Goal: Navigation & Orientation: Find specific page/section

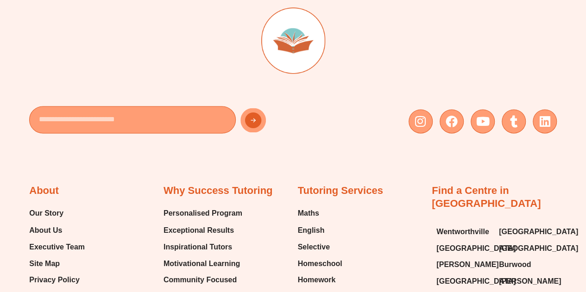
scroll to position [715, 0]
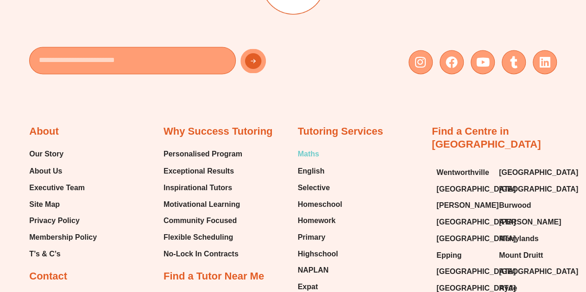
click at [303, 151] on span "Maths" at bounding box center [308, 154] width 21 height 14
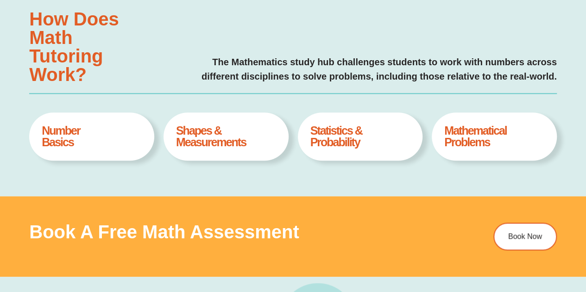
type input "*"
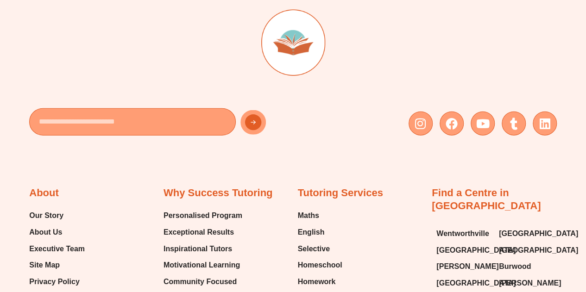
scroll to position [2904, 0]
